Goal: Task Accomplishment & Management: Manage account settings

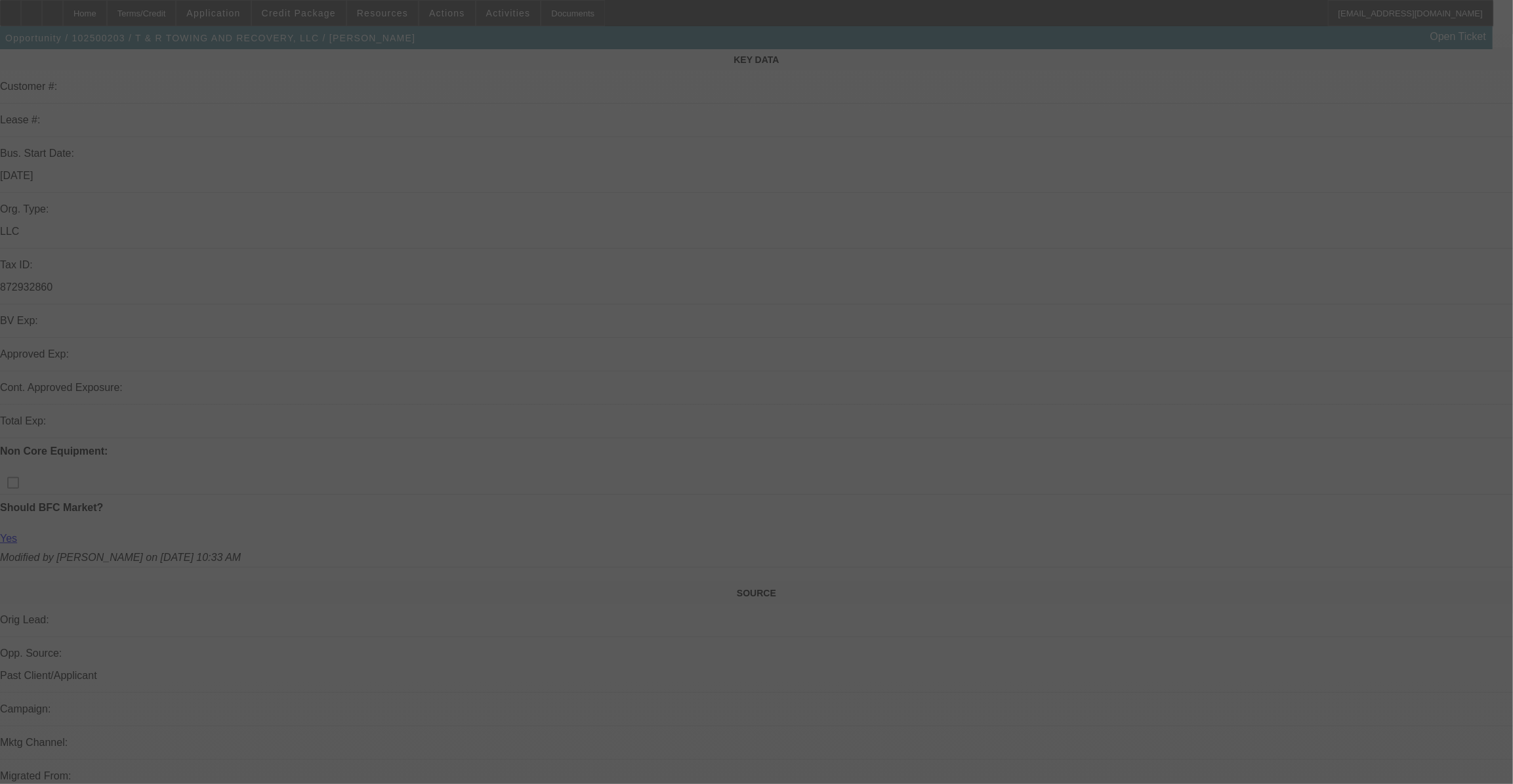
scroll to position [298, 0]
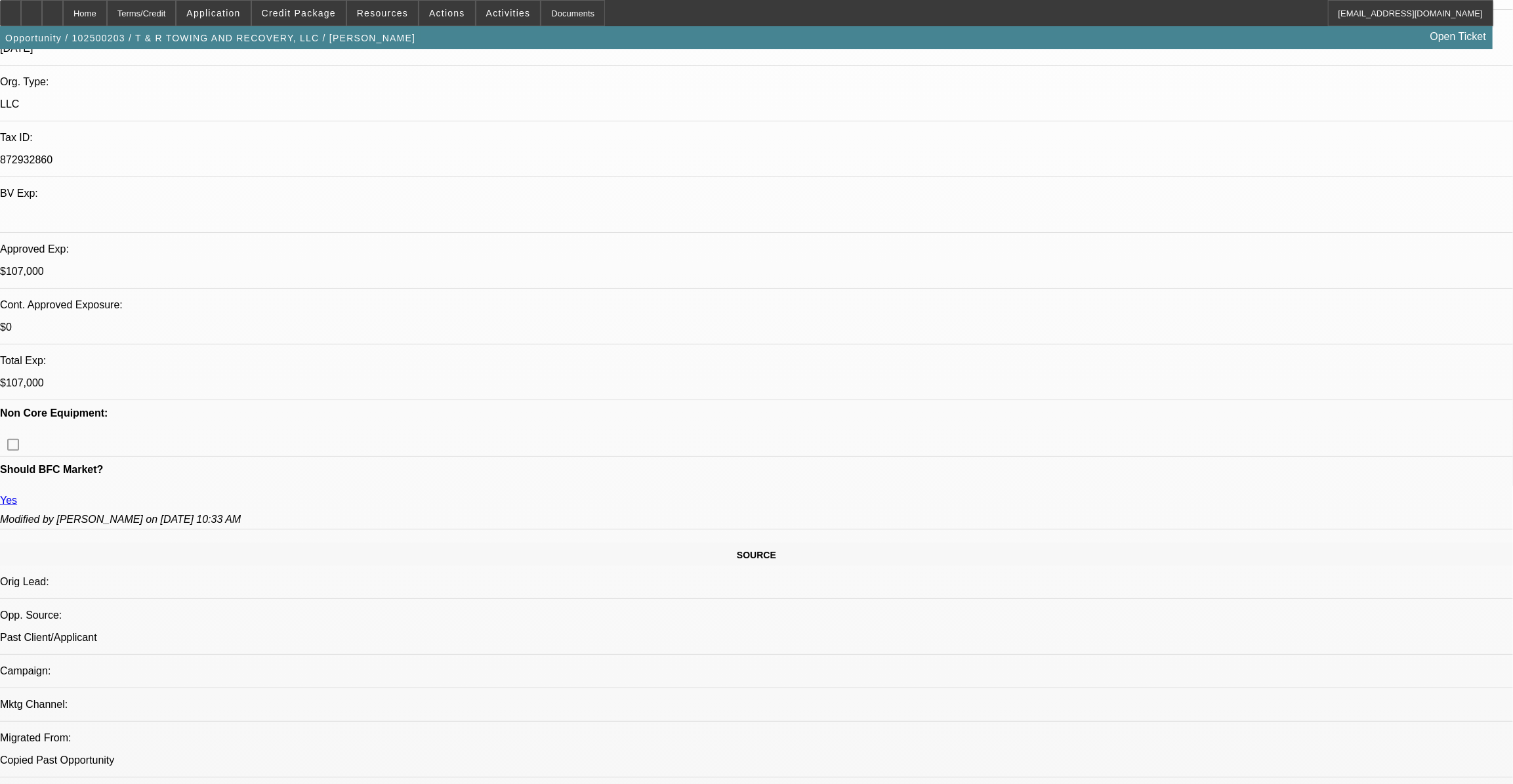
select select "0"
select select "2"
select select "0.1"
select select "0"
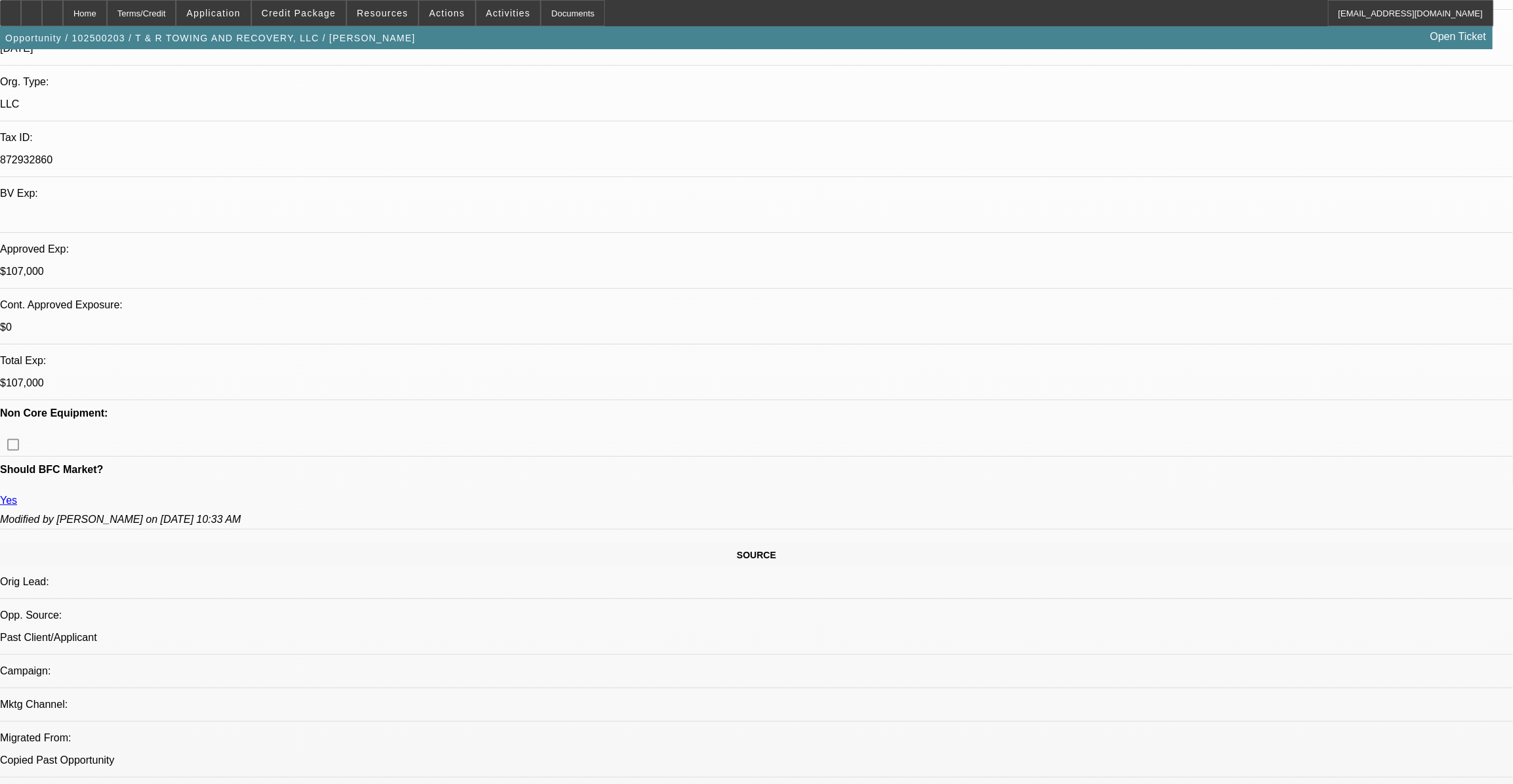
select select "0.1"
select select "0"
select select "2"
select select "0.1"
select select "0"
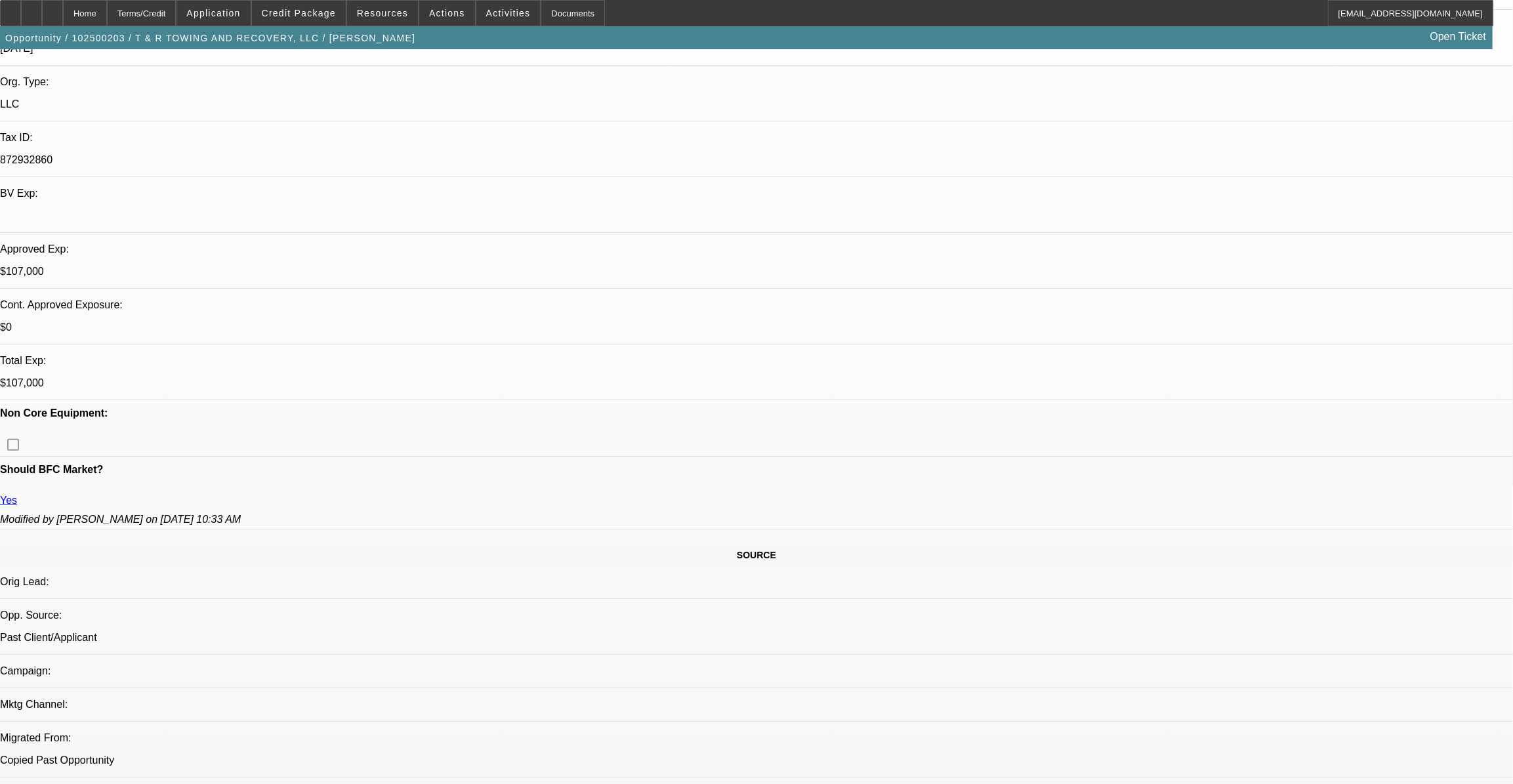
select select "0"
select select "0.1"
select select "1"
select select "2"
select select "4"
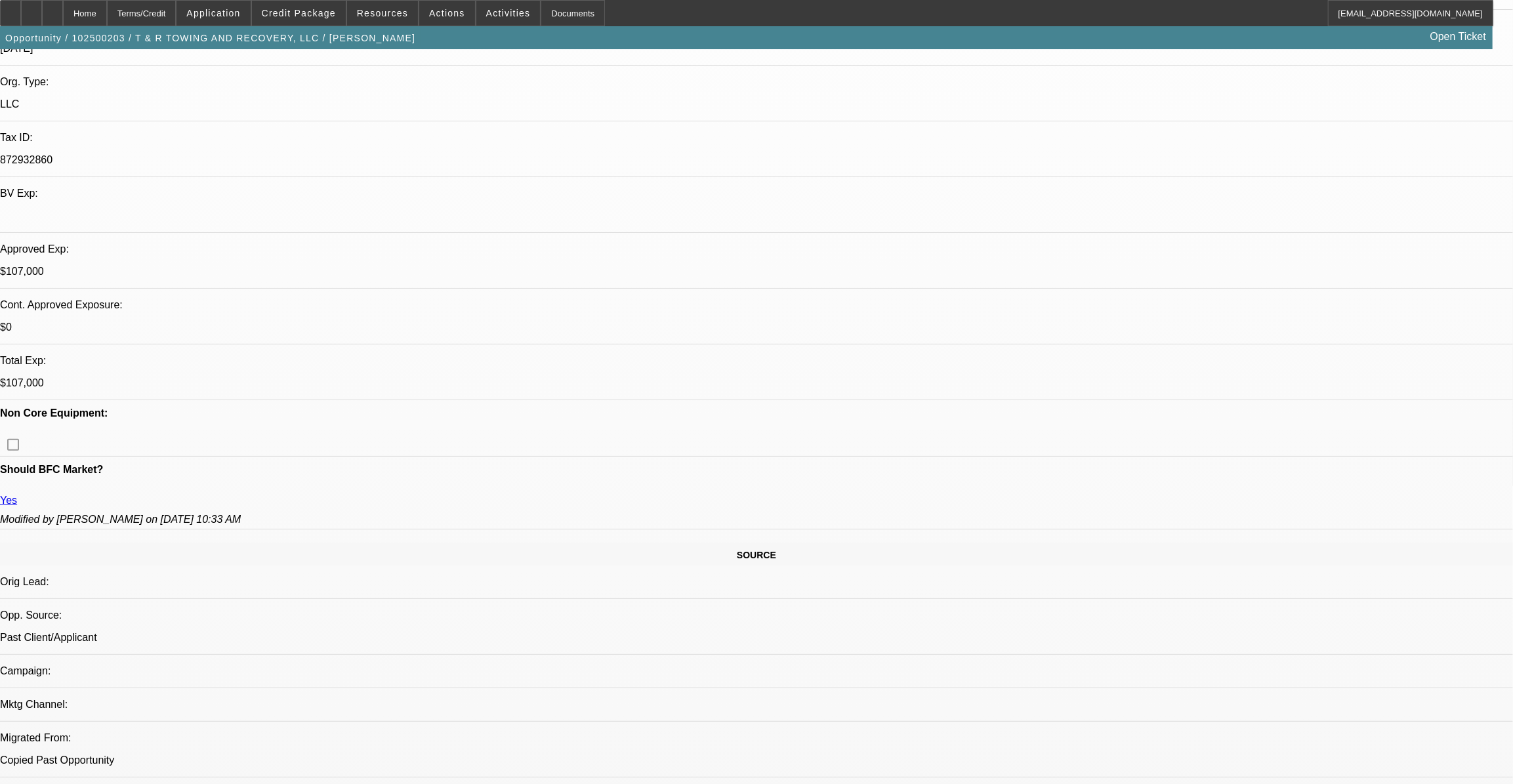
select select "1"
select select "2"
select select "4"
select select "1"
select select "2"
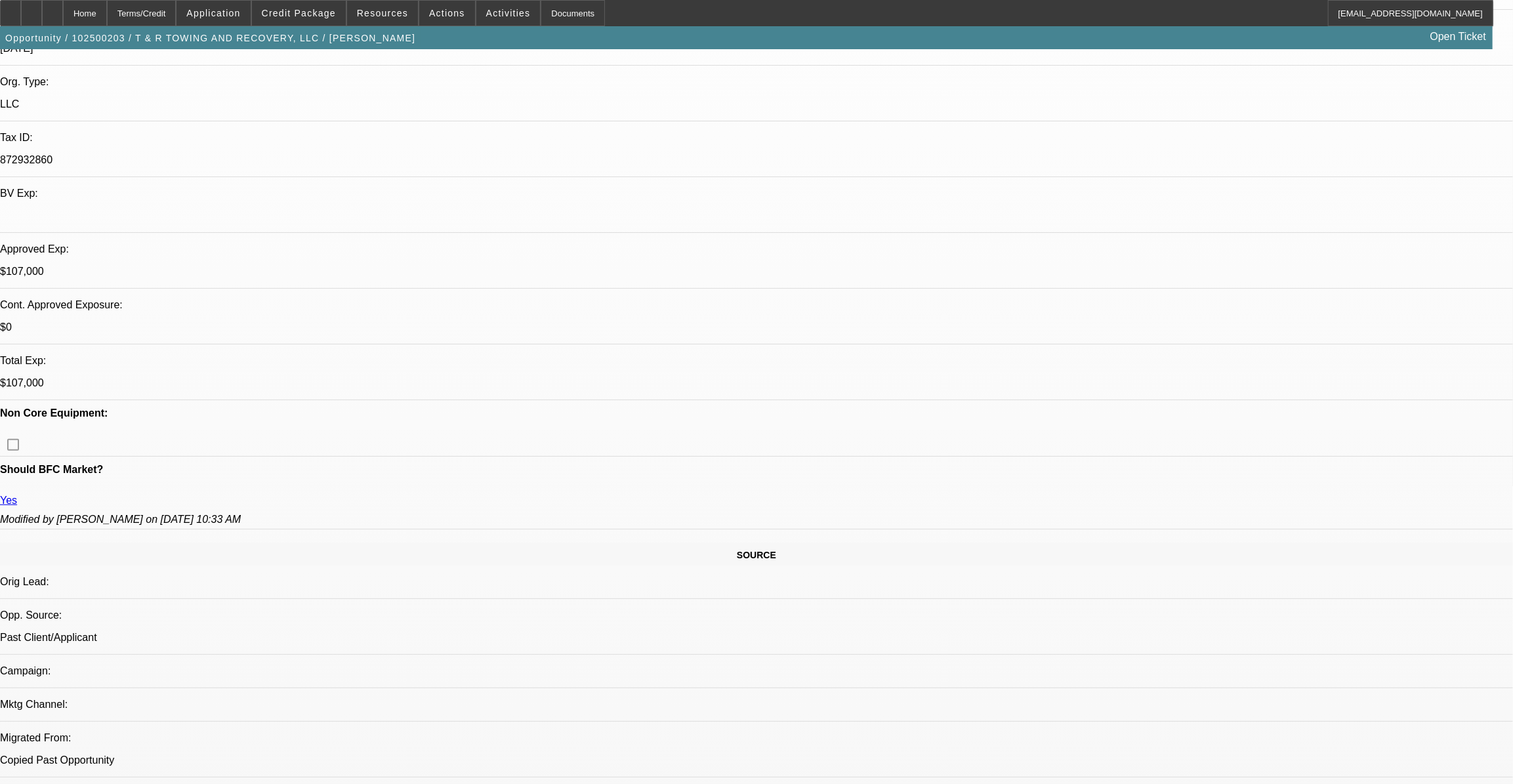
select select "4"
select select "1"
select select "4"
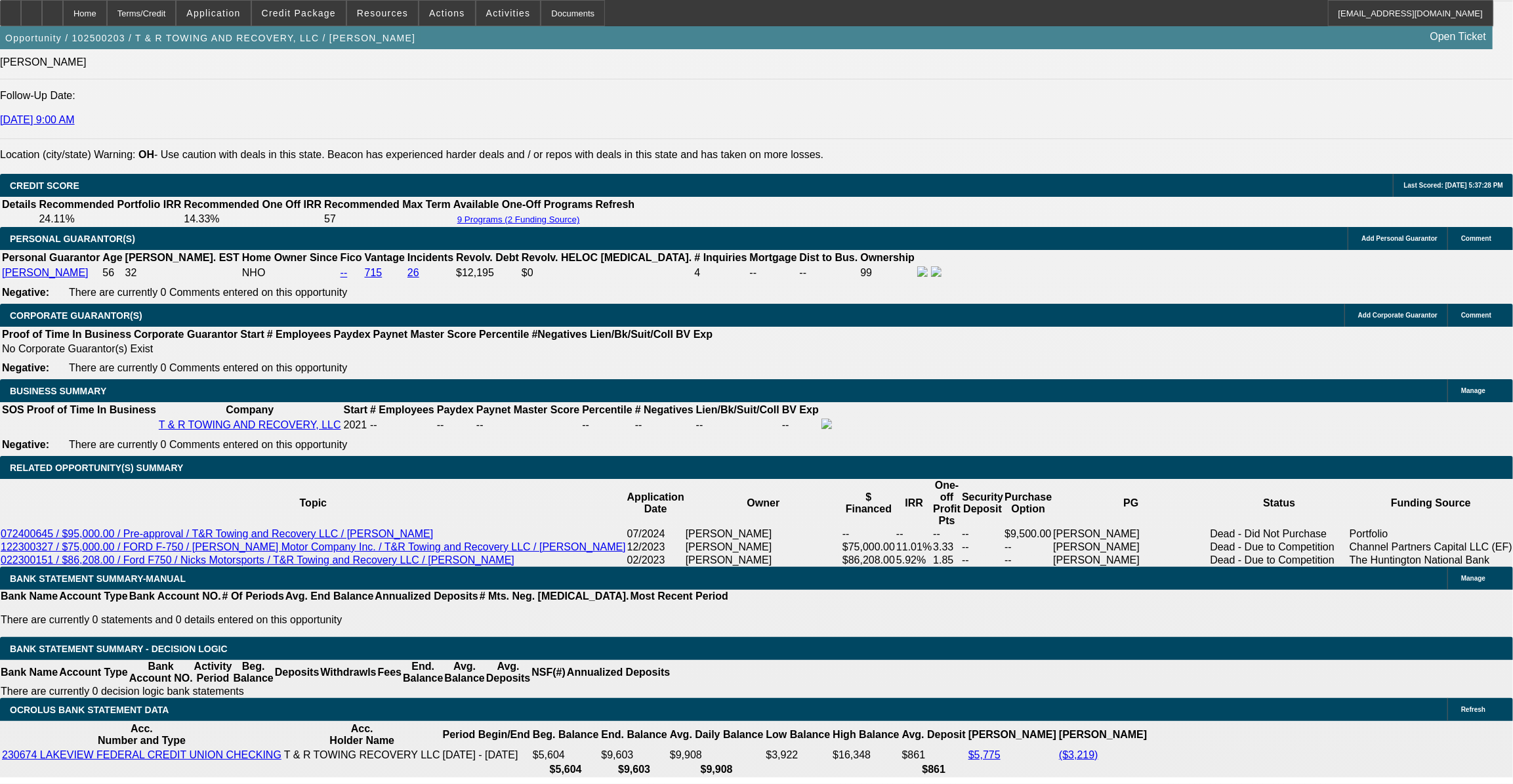
scroll to position [1789, 0]
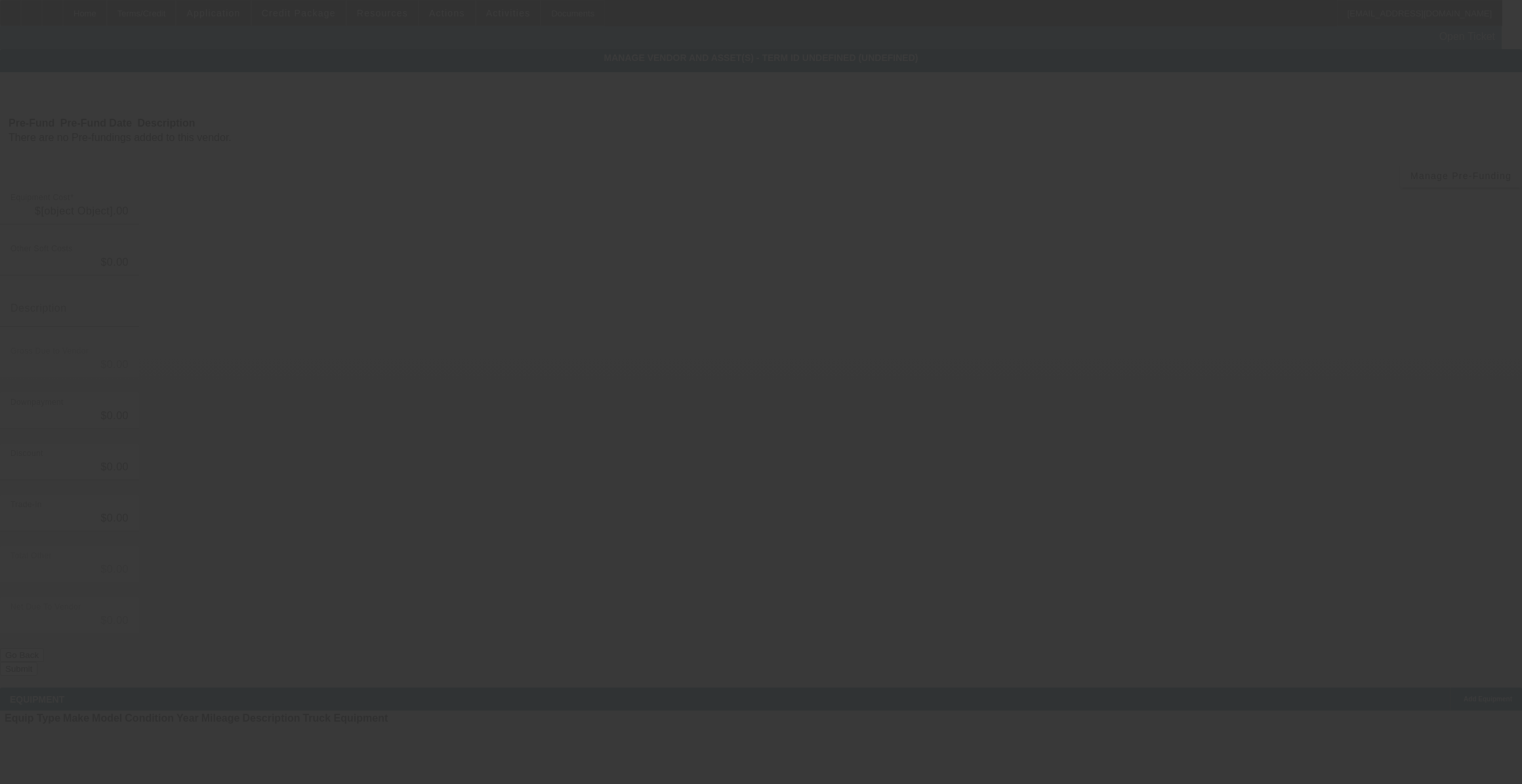
click at [497, 372] on div at bounding box center [761, 392] width 1522 height 784
type input "$122,500.00"
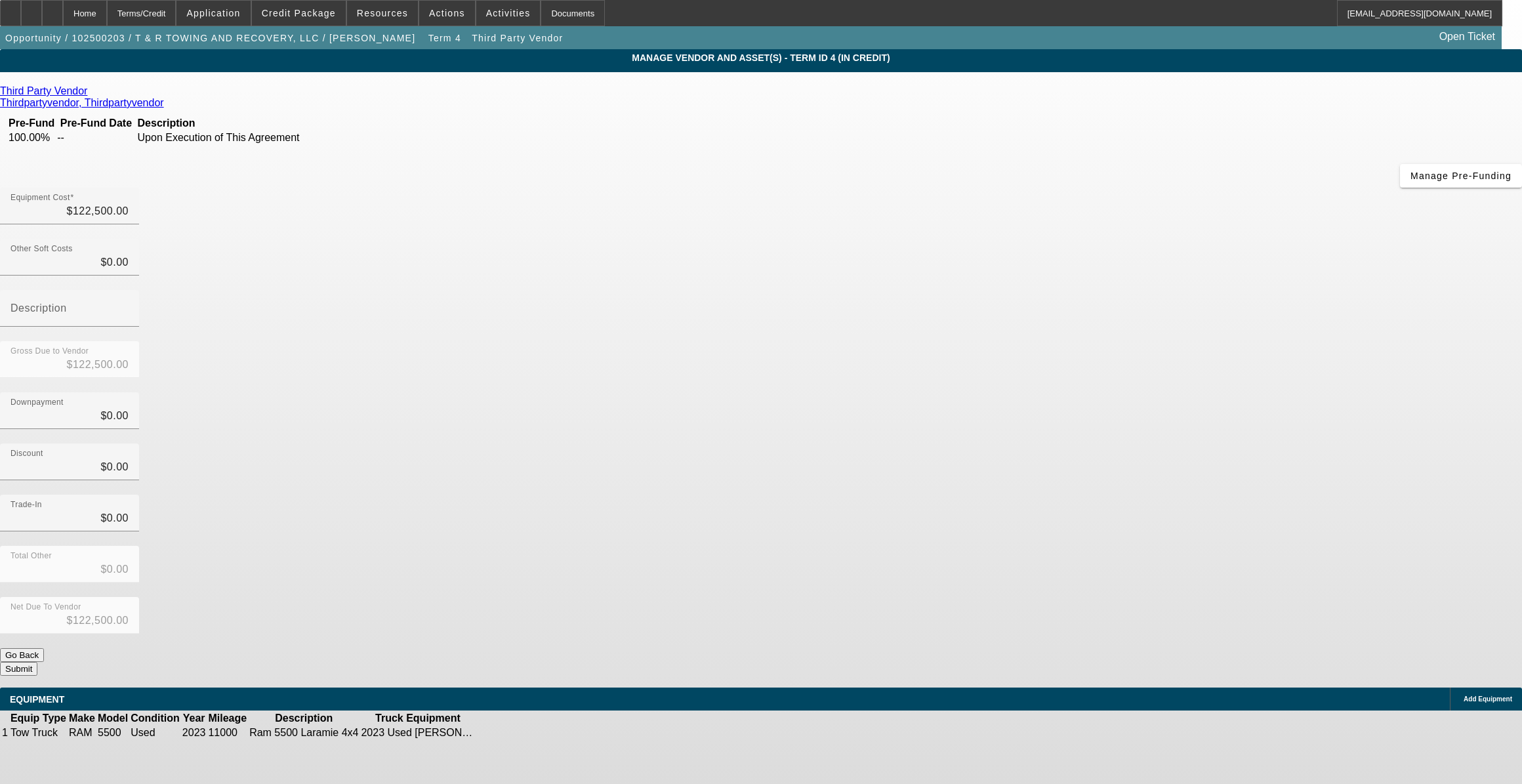
click at [87, 94] on link "Third Party Vendor" at bounding box center [43, 91] width 87 height 12
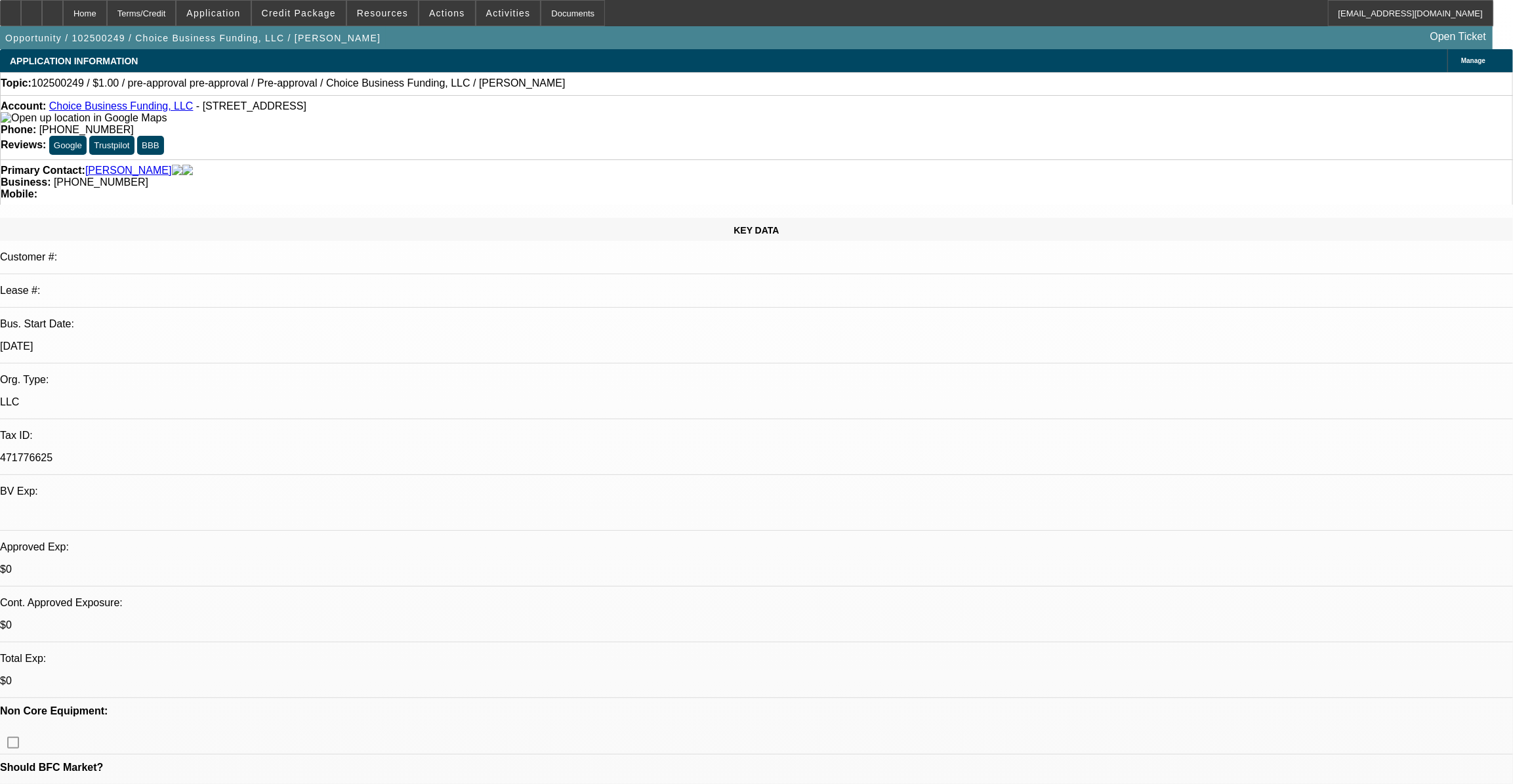
select select "0"
select select "2"
select select "0"
select select "1"
select select "2"
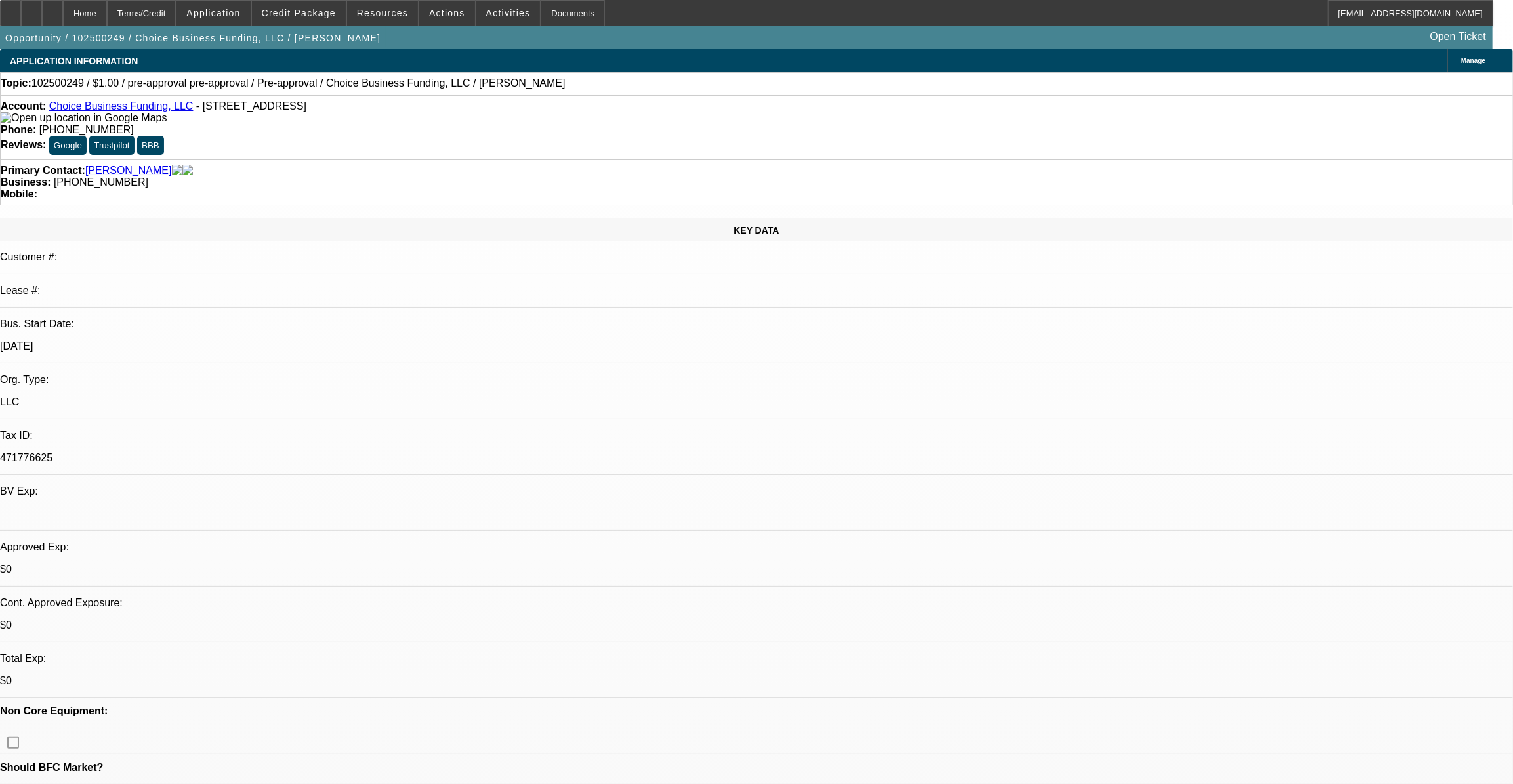
select select "6"
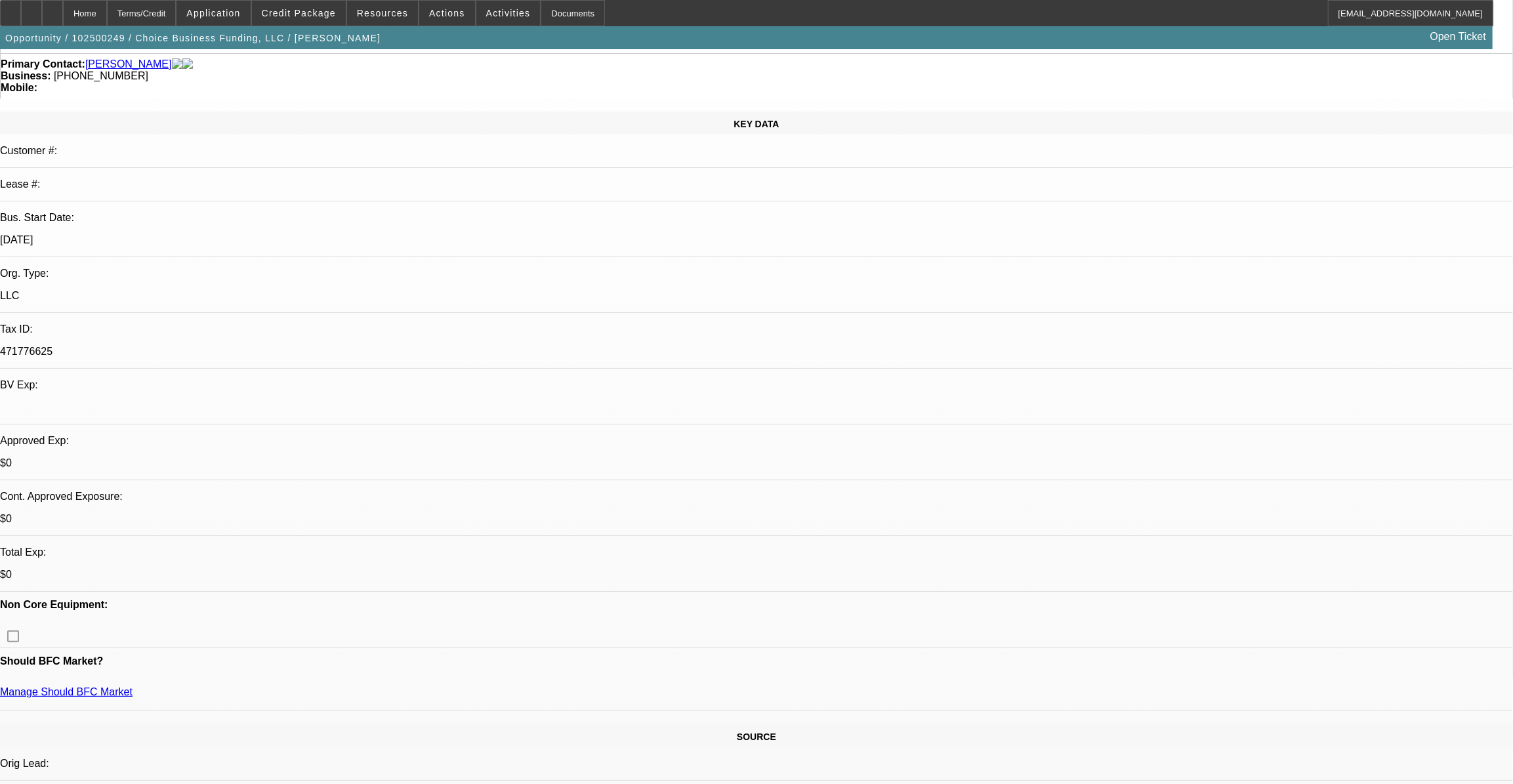
scroll to position [178, 0]
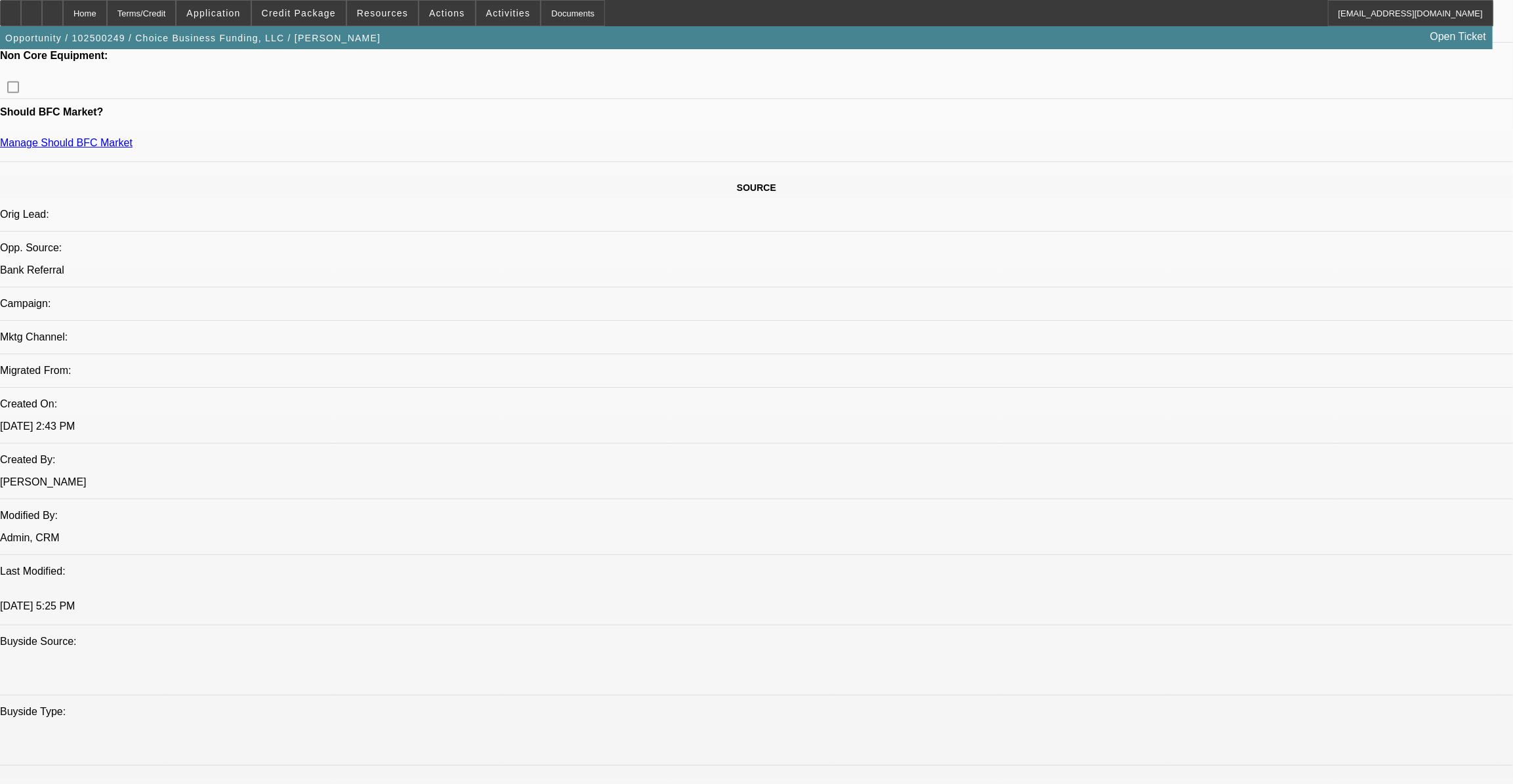
scroll to position [656, 0]
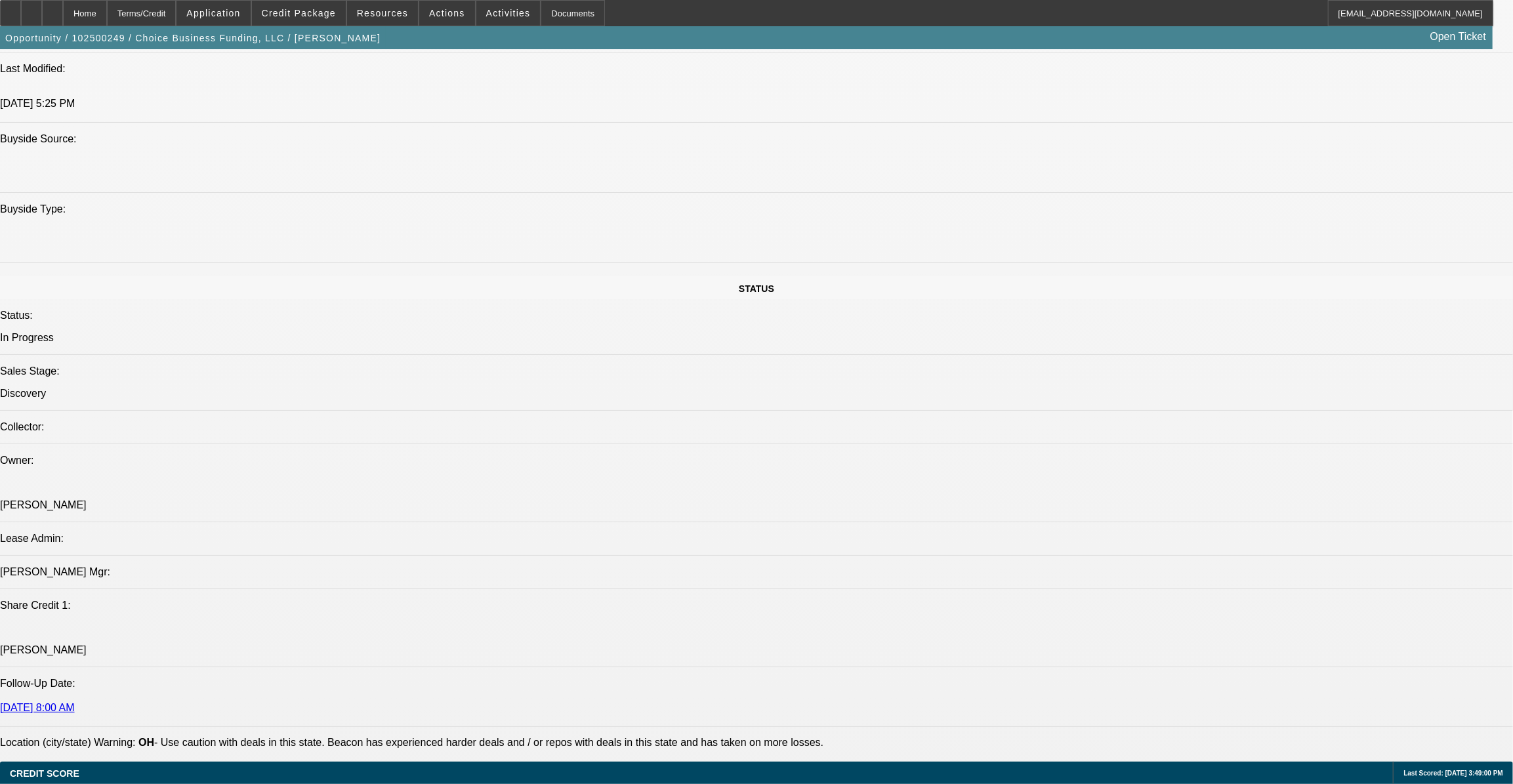
scroll to position [1133, 0]
